Goal: Check status: Check status

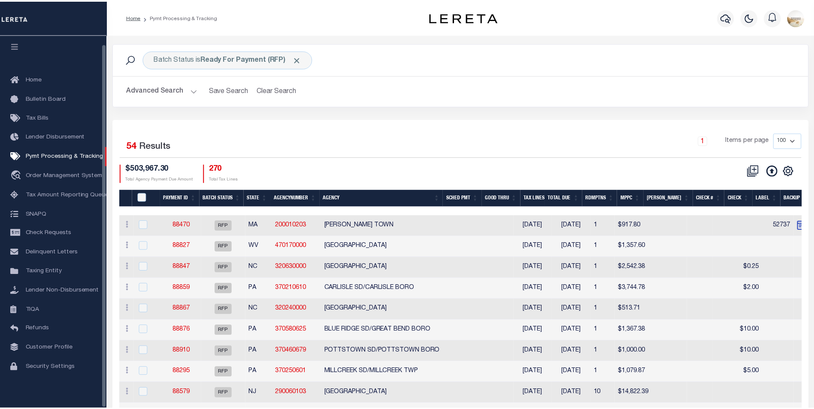
scroll to position [9, 0]
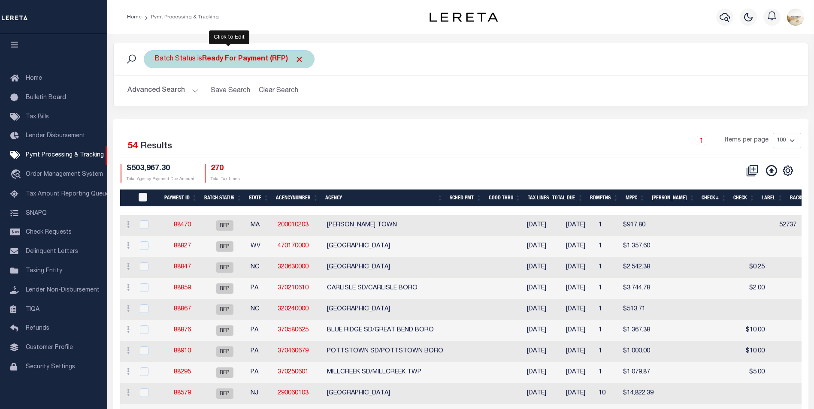
click at [261, 57] on b "Ready For Payment (RFP)" at bounding box center [253, 59] width 102 height 7
select select "RFP"
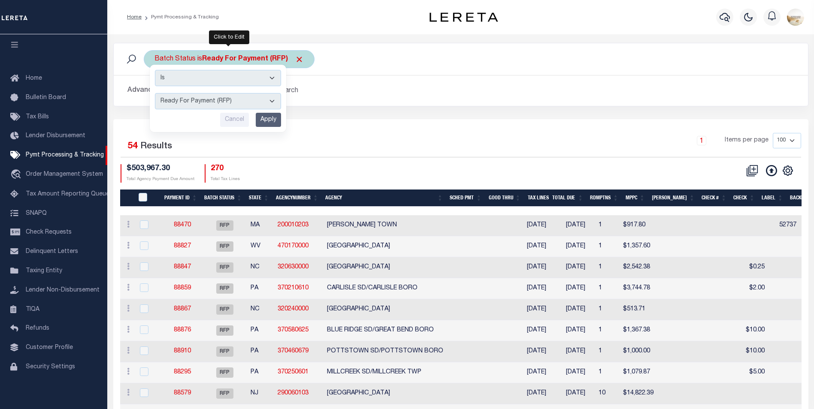
click at [251, 98] on select "Awaiting Funds (AWF) Cleared and Complete (CAC) New Check Needed (NCN) Payment …" at bounding box center [218, 101] width 126 height 16
click at [155, 93] on select "Awaiting Funds (AWF) Cleared and Complete (CAC) New Check Needed (NCN) Payment …" at bounding box center [218, 101] width 126 height 16
click at [276, 117] on input "Apply" at bounding box center [268, 120] width 25 height 14
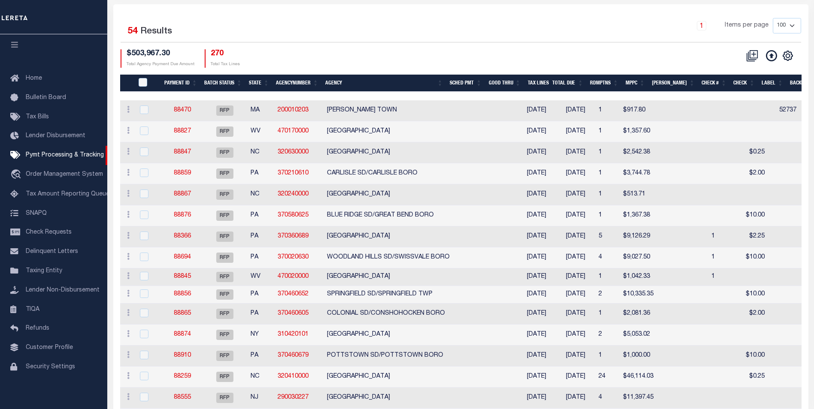
scroll to position [0, 0]
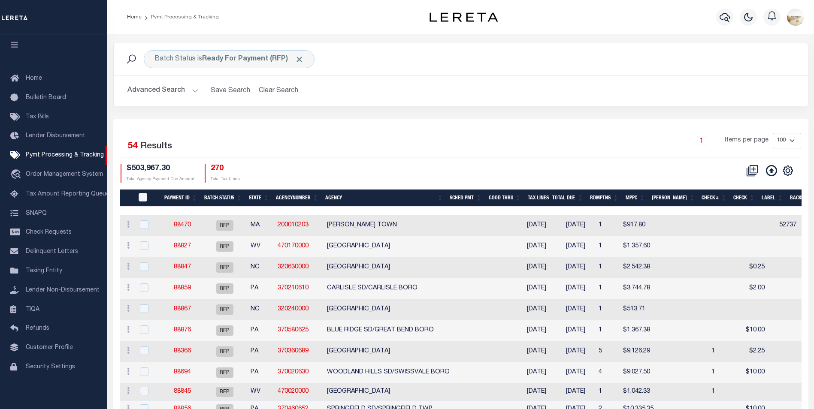
drag, startPoint x: 451, startPoint y: 207, endPoint x: 525, endPoint y: 205, distance: 74.3
click at [525, 207] on div at bounding box center [697, 211] width 1154 height 9
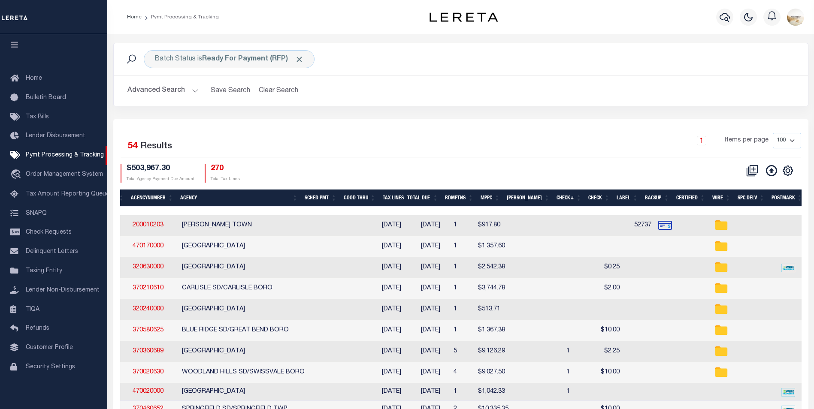
click at [594, 161] on div "Selected 54 Results 1 Items per page 100 200 500 1000 $503,967.30 Total Agency …" at bounding box center [461, 157] width 695 height 49
click at [741, 194] on th "Spc.Delv" at bounding box center [751, 199] width 34 height 18
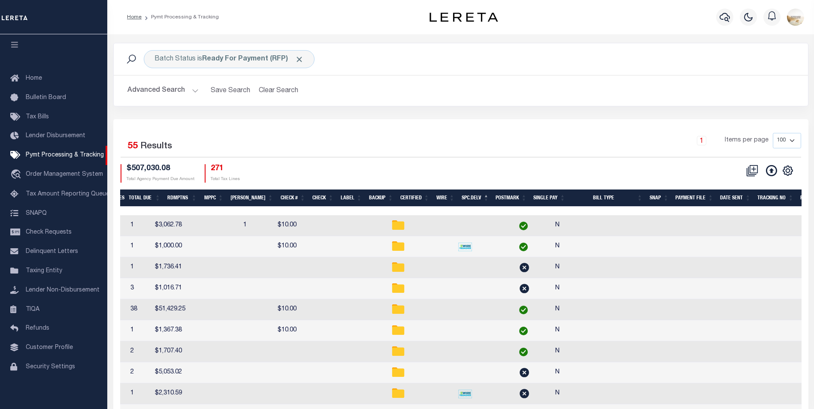
click at [458, 192] on th "Spc.Delv" at bounding box center [475, 199] width 34 height 18
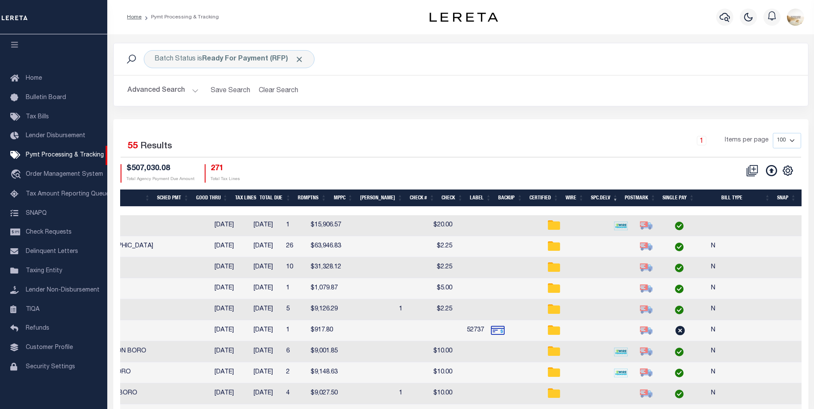
click at [566, 140] on div "1 Items per page 100 200 500 1000" at bounding box center [547, 144] width 507 height 22
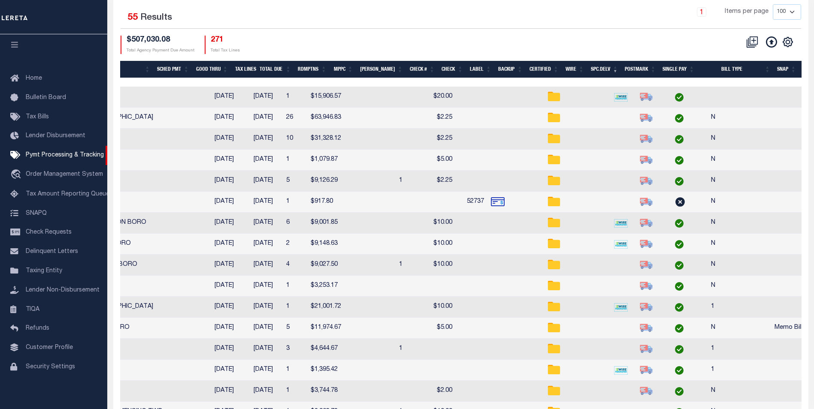
click at [640, 94] on img at bounding box center [647, 97] width 14 height 14
checkbox input "true"
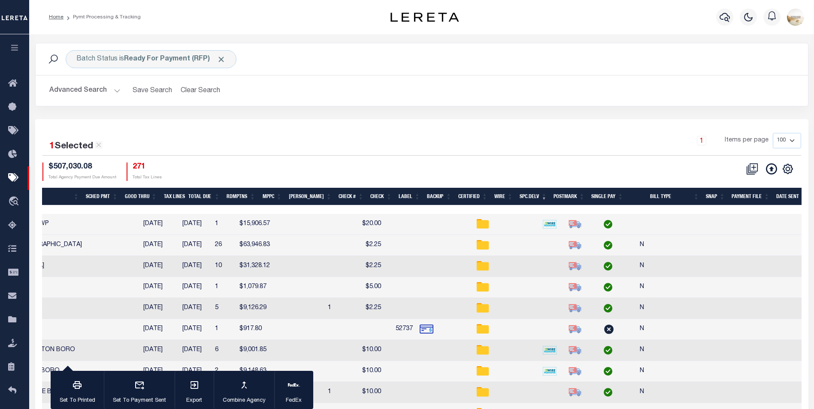
click at [99, 93] on button "Advanced Search" at bounding box center [84, 90] width 71 height 17
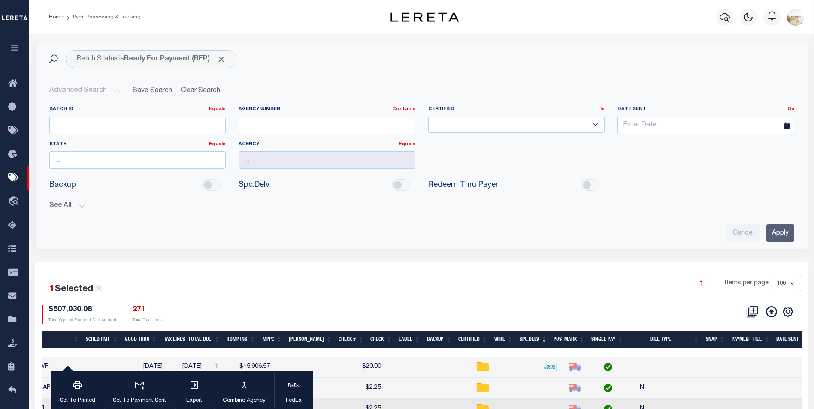
click at [59, 204] on button "See All" at bounding box center [421, 206] width 745 height 8
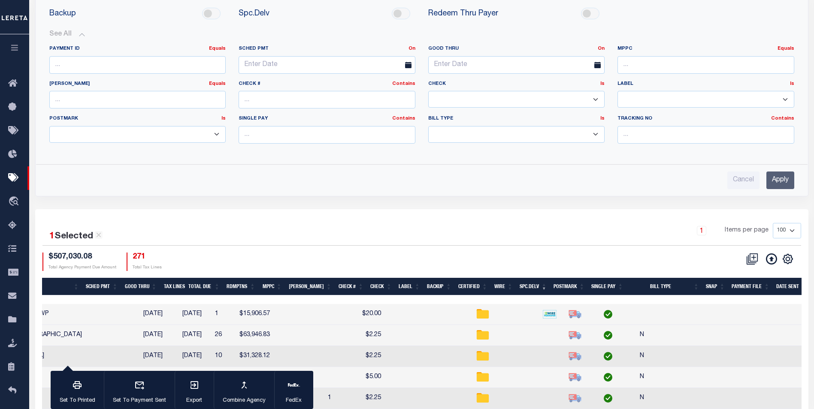
click at [528, 105] on select "Yes No" at bounding box center [516, 99] width 177 height 17
select select "false"
click at [428, 91] on select "Yes No" at bounding box center [516, 99] width 177 height 17
click at [790, 183] on input "Apply" at bounding box center [781, 181] width 28 height 18
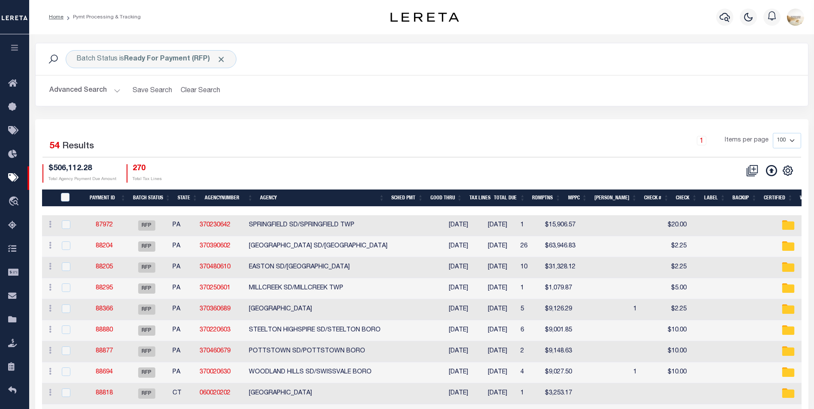
drag, startPoint x: 521, startPoint y: 206, endPoint x: 561, endPoint y: 208, distance: 40.4
click at [561, 208] on div at bounding box center [422, 211] width 761 height 9
drag, startPoint x: 519, startPoint y: 206, endPoint x: 676, endPoint y: 209, distance: 158.0
click at [676, 209] on div at bounding box center [422, 211] width 761 height 9
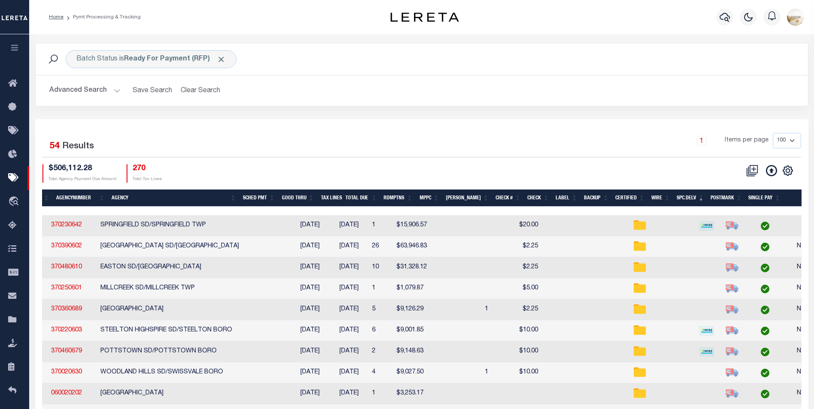
click at [72, 92] on button "Advanced Search" at bounding box center [84, 90] width 71 height 17
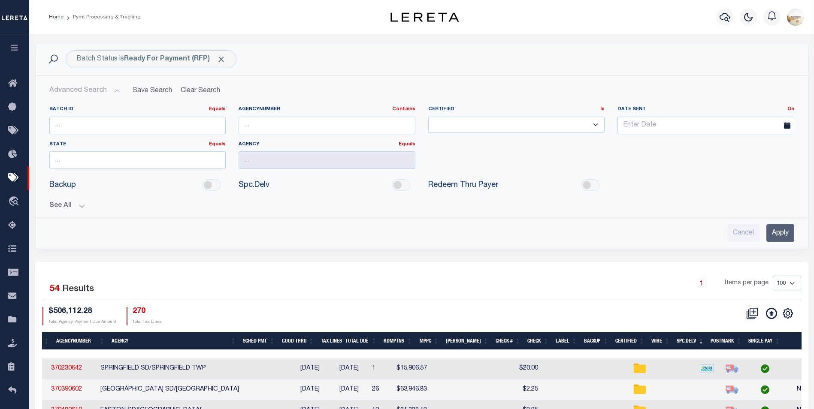
click at [61, 204] on button "See All" at bounding box center [421, 206] width 745 height 8
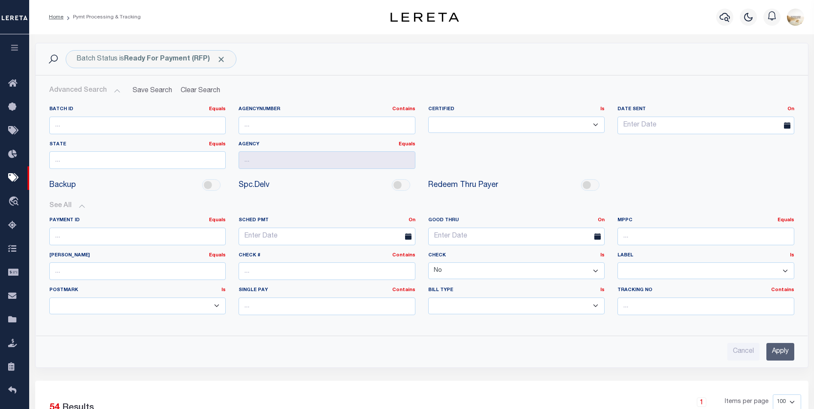
click at [478, 273] on select "Yes No" at bounding box center [516, 271] width 177 height 17
select select
click at [428, 263] on select "Yes No" at bounding box center [516, 271] width 177 height 17
drag, startPoint x: 789, startPoint y: 355, endPoint x: 557, endPoint y: 314, distance: 234.9
click at [789, 354] on input "Apply" at bounding box center [781, 352] width 28 height 18
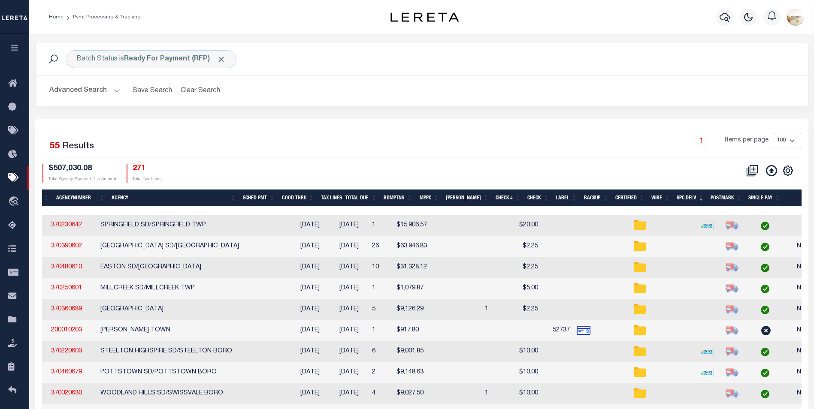
click at [352, 150] on div "1 Items per page 100 200 500 1000" at bounding box center [518, 144] width 566 height 22
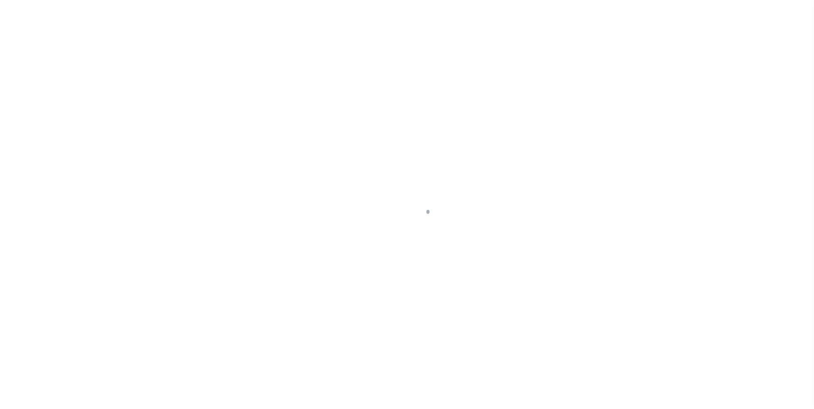
select select "RFP"
select select "CHK"
select select "[PERSON_NAME]"
